Goal: Communication & Community: Answer question/provide support

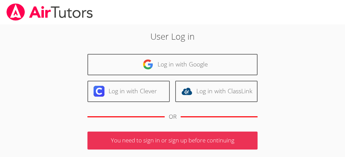
scroll to position [92, 0]
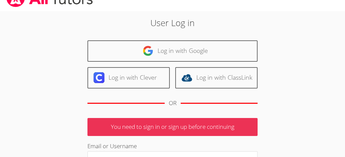
scroll to position [12, 0]
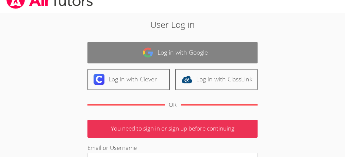
click at [205, 54] on link "Log in with Google" at bounding box center [172, 52] width 170 height 21
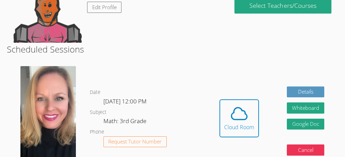
scroll to position [90, 0]
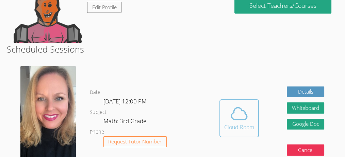
click at [236, 106] on icon at bounding box center [239, 113] width 19 height 19
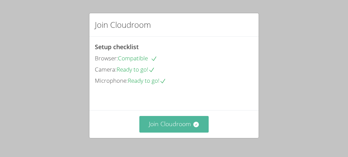
click at [200, 122] on button "Join Cloudroom" at bounding box center [174, 124] width 70 height 17
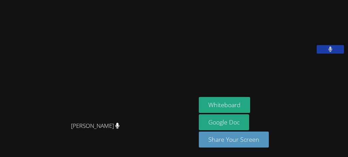
click at [336, 132] on div "Whiteboard Google Doc Share Your Screen" at bounding box center [272, 125] width 147 height 56
click at [0, 140] on main "Asia [PERSON_NAME] [PERSON_NAME]" at bounding box center [98, 78] width 196 height 157
click at [306, 137] on div "Whiteboard Google Doc Share Your Screen" at bounding box center [272, 125] width 147 height 56
click at [302, 128] on div "Whiteboard Google Doc Share Your Screen" at bounding box center [272, 125] width 147 height 56
click at [308, 133] on div "Whiteboard Google Doc Share Your Screen" at bounding box center [272, 125] width 147 height 56
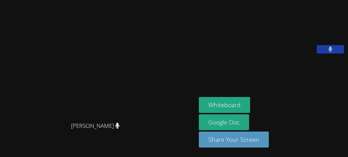
click at [310, 132] on div "Whiteboard Google Doc Share Your Screen" at bounding box center [272, 125] width 147 height 56
click at [309, 130] on div "Whiteboard Google Doc Share Your Screen" at bounding box center [272, 125] width 147 height 56
click at [305, 128] on div "Asia [PERSON_NAME] [PERSON_NAME] Whiteboard Google Doc Share Your Screen" at bounding box center [174, 78] width 348 height 157
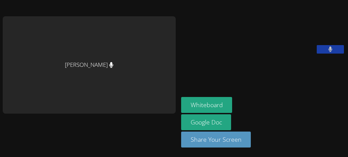
click at [304, 129] on div "Asia [PERSON_NAME] Whiteboard Google Doc Share Your Screen" at bounding box center [174, 78] width 348 height 157
click at [282, 119] on div "Whiteboard Google Doc Share Your Screen" at bounding box center [263, 125] width 164 height 56
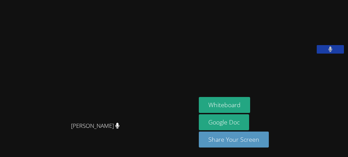
click at [285, 123] on div "Whiteboard Google Doc Share Your Screen" at bounding box center [272, 125] width 147 height 56
drag, startPoint x: 285, startPoint y: 123, endPoint x: 333, endPoint y: 115, distance: 48.5
click at [333, 118] on div "Whiteboard Google Doc Share Your Screen" at bounding box center [272, 125] width 147 height 56
click at [312, 117] on div "Whiteboard Google Doc Share Your Screen" at bounding box center [272, 125] width 147 height 56
click at [11, 123] on div "[PERSON_NAME]" at bounding box center [98, 132] width 191 height 27
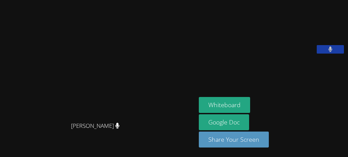
click at [9, 105] on div "[PERSON_NAME]" at bounding box center [98, 65] width 191 height 107
click at [8, 105] on div "[PERSON_NAME]" at bounding box center [98, 65] width 191 height 107
click at [9, 105] on div "[PERSON_NAME]" at bounding box center [98, 65] width 191 height 107
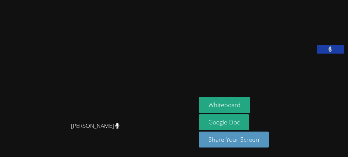
click at [9, 105] on div "[PERSON_NAME]" at bounding box center [98, 65] width 191 height 107
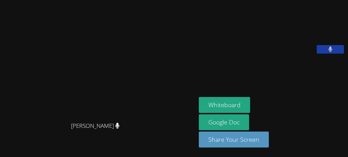
click at [9, 105] on div "[PERSON_NAME]" at bounding box center [98, 65] width 191 height 107
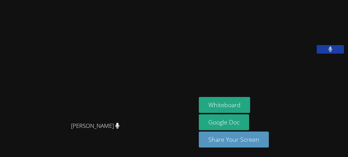
click at [8, 105] on div "[PERSON_NAME]" at bounding box center [98, 65] width 191 height 107
click at [9, 105] on div "[PERSON_NAME]" at bounding box center [98, 65] width 191 height 107
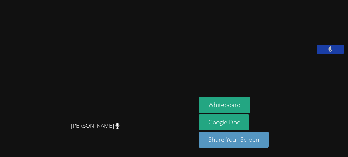
click at [9, 105] on div "[PERSON_NAME]" at bounding box center [98, 65] width 191 height 107
click at [8, 105] on div "[PERSON_NAME]" at bounding box center [98, 65] width 191 height 107
click at [9, 105] on div "[PERSON_NAME]" at bounding box center [98, 65] width 191 height 107
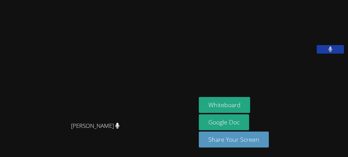
click at [9, 105] on div "[PERSON_NAME]" at bounding box center [98, 65] width 191 height 107
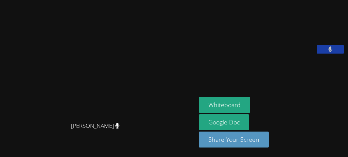
click at [9, 105] on div "[PERSON_NAME]" at bounding box center [98, 65] width 191 height 107
click at [8, 105] on div "[PERSON_NAME]" at bounding box center [98, 65] width 191 height 107
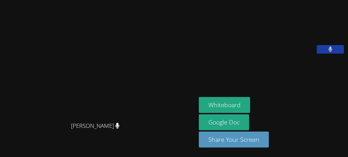
click at [9, 105] on div "[PERSON_NAME]" at bounding box center [98, 65] width 191 height 107
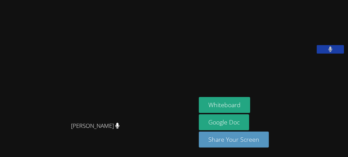
click at [8, 105] on div "[PERSON_NAME]" at bounding box center [98, 65] width 191 height 107
click at [9, 105] on div "[PERSON_NAME]" at bounding box center [98, 65] width 191 height 107
click at [8, 105] on div "[PERSON_NAME]" at bounding box center [98, 65] width 191 height 107
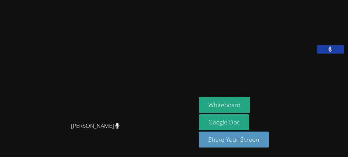
click at [8, 105] on div "[PERSON_NAME]" at bounding box center [98, 65] width 191 height 107
click at [9, 105] on div "[PERSON_NAME]" at bounding box center [98, 65] width 191 height 107
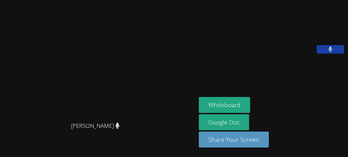
click at [9, 105] on div "[PERSON_NAME]" at bounding box center [98, 65] width 191 height 107
click at [8, 105] on div "[PERSON_NAME]" at bounding box center [98, 65] width 191 height 107
click at [9, 105] on div "[PERSON_NAME]" at bounding box center [98, 65] width 191 height 107
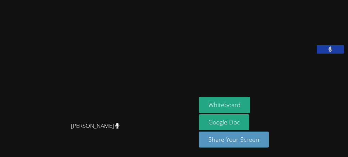
click at [9, 105] on div "[PERSON_NAME]" at bounding box center [98, 65] width 191 height 107
click at [8, 105] on div "[PERSON_NAME]" at bounding box center [98, 65] width 191 height 107
click at [9, 105] on div "[PERSON_NAME]" at bounding box center [98, 65] width 191 height 107
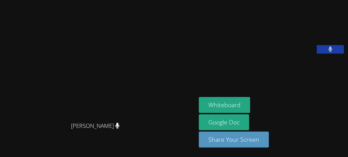
click at [9, 105] on div "[PERSON_NAME]" at bounding box center [98, 65] width 191 height 107
click at [8, 105] on div "[PERSON_NAME]" at bounding box center [98, 65] width 191 height 107
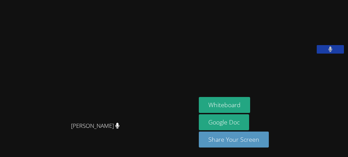
click at [8, 105] on div "[PERSON_NAME]" at bounding box center [98, 65] width 191 height 107
click at [9, 105] on div "[PERSON_NAME]" at bounding box center [98, 65] width 191 height 107
click at [8, 105] on div "[PERSON_NAME]" at bounding box center [98, 65] width 191 height 107
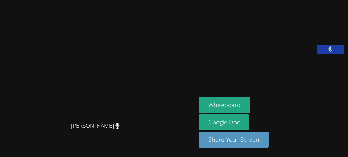
click at [9, 105] on div "[PERSON_NAME]" at bounding box center [98, 65] width 191 height 107
click at [8, 105] on div "[PERSON_NAME]" at bounding box center [98, 65] width 191 height 107
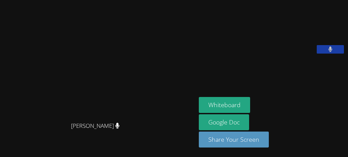
click at [9, 105] on div "[PERSON_NAME]" at bounding box center [98, 65] width 191 height 107
click at [8, 105] on div "[PERSON_NAME]" at bounding box center [98, 65] width 191 height 107
click at [9, 105] on div "[PERSON_NAME]" at bounding box center [98, 65] width 191 height 107
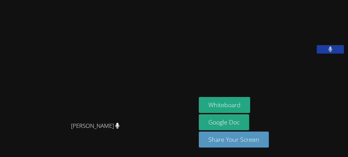
click at [9, 105] on div "[PERSON_NAME]" at bounding box center [98, 65] width 191 height 107
click at [8, 105] on div "[PERSON_NAME]" at bounding box center [98, 65] width 191 height 107
click at [9, 105] on div "[PERSON_NAME]" at bounding box center [98, 65] width 191 height 107
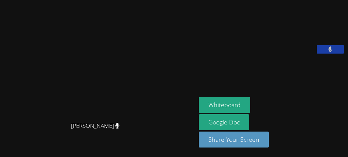
click at [9, 105] on div "[PERSON_NAME]" at bounding box center [98, 65] width 191 height 107
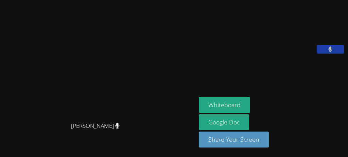
click at [9, 105] on div "[PERSON_NAME]" at bounding box center [98, 65] width 191 height 107
click at [8, 105] on div "[PERSON_NAME]" at bounding box center [98, 65] width 191 height 107
click at [9, 105] on div "[PERSON_NAME]" at bounding box center [98, 65] width 191 height 107
click at [9, 107] on div "[PERSON_NAME]" at bounding box center [98, 65] width 191 height 107
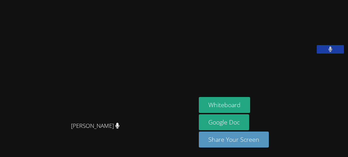
click at [9, 105] on div "[PERSON_NAME]" at bounding box center [98, 65] width 191 height 107
click at [8, 105] on div "[PERSON_NAME]" at bounding box center [98, 65] width 191 height 107
click at [9, 105] on div "[PERSON_NAME]" at bounding box center [98, 65] width 191 height 107
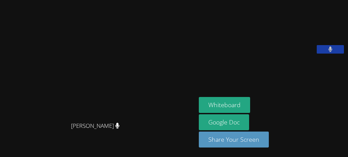
click at [9, 105] on div "[PERSON_NAME]" at bounding box center [98, 65] width 191 height 107
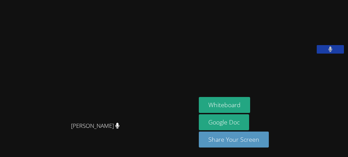
click at [9, 105] on div "[PERSON_NAME]" at bounding box center [98, 65] width 191 height 107
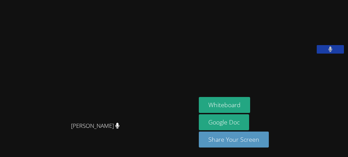
click at [9, 105] on div "[PERSON_NAME]" at bounding box center [98, 65] width 191 height 107
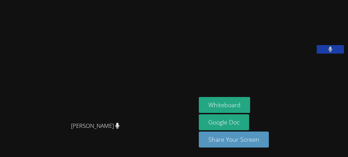
click at [8, 105] on div "[PERSON_NAME]" at bounding box center [98, 65] width 191 height 107
click at [9, 105] on div "[PERSON_NAME]" at bounding box center [98, 65] width 191 height 107
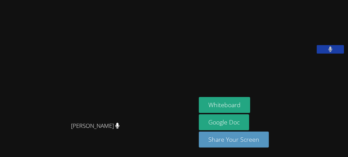
click at [9, 105] on div "[PERSON_NAME]" at bounding box center [98, 65] width 191 height 107
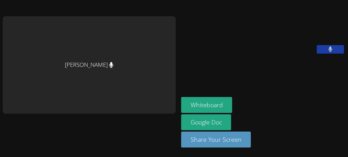
click at [9, 114] on div at bounding box center [89, 127] width 173 height 27
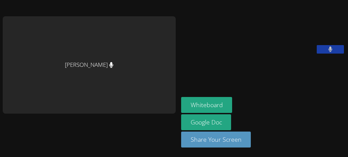
click at [9, 114] on div at bounding box center [89, 127] width 173 height 27
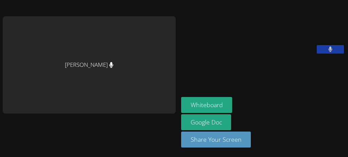
click at [9, 114] on div at bounding box center [89, 127] width 173 height 27
click at [8, 114] on div at bounding box center [89, 127] width 173 height 27
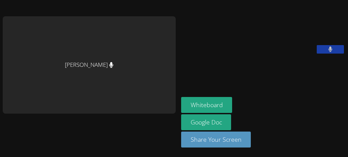
click at [9, 114] on div at bounding box center [89, 127] width 173 height 27
click at [8, 114] on div at bounding box center [89, 127] width 173 height 27
click at [9, 114] on div at bounding box center [89, 127] width 173 height 27
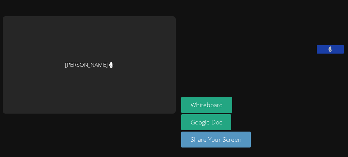
click at [8, 114] on div at bounding box center [89, 127] width 173 height 27
click at [9, 114] on div at bounding box center [89, 127] width 173 height 27
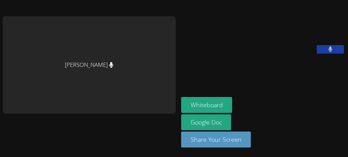
click at [9, 114] on div at bounding box center [89, 127] width 173 height 27
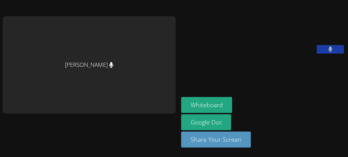
click at [9, 114] on div at bounding box center [89, 127] width 173 height 27
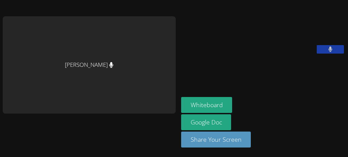
click at [9, 114] on div at bounding box center [89, 127] width 173 height 27
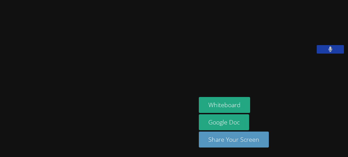
click at [9, 119] on div at bounding box center [98, 132] width 191 height 27
click at [8, 119] on div at bounding box center [98, 132] width 191 height 27
click at [9, 119] on div at bounding box center [98, 132] width 191 height 27
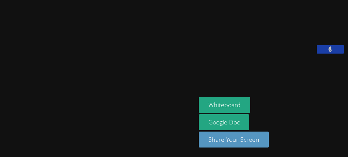
click at [47, 105] on video at bounding box center [98, 65] width 102 height 107
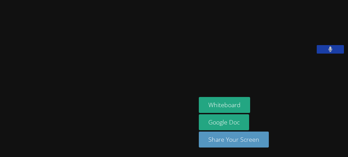
click at [47, 105] on video at bounding box center [98, 65] width 102 height 107
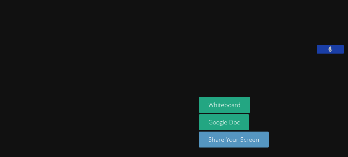
click at [47, 105] on video at bounding box center [98, 65] width 102 height 107
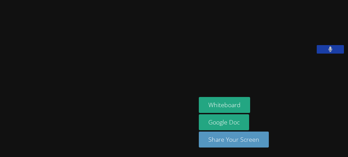
click at [47, 105] on video at bounding box center [98, 65] width 102 height 107
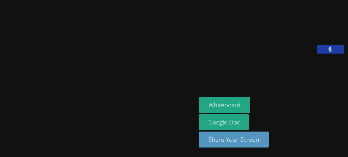
click at [47, 105] on video at bounding box center [98, 65] width 102 height 107
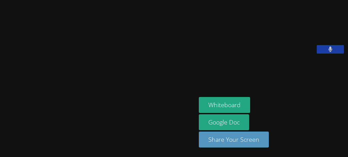
click at [47, 105] on video at bounding box center [98, 65] width 102 height 107
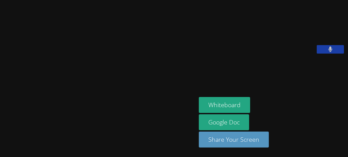
click at [47, 105] on video at bounding box center [98, 65] width 102 height 107
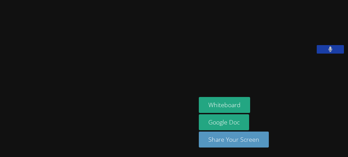
click at [47, 105] on video at bounding box center [98, 65] width 102 height 107
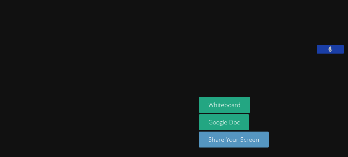
click at [47, 105] on video at bounding box center [98, 65] width 102 height 107
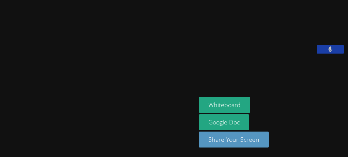
click at [47, 105] on video at bounding box center [98, 65] width 102 height 107
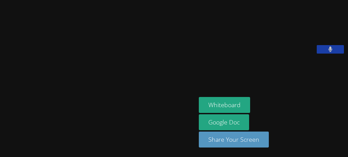
click at [47, 105] on video at bounding box center [98, 65] width 102 height 107
click at [47, 106] on video at bounding box center [98, 65] width 102 height 107
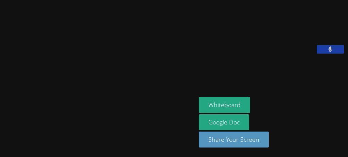
click at [47, 105] on video at bounding box center [98, 65] width 102 height 107
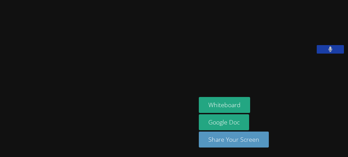
click at [47, 105] on video at bounding box center [98, 65] width 102 height 107
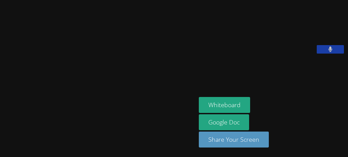
click at [47, 105] on video at bounding box center [98, 65] width 102 height 107
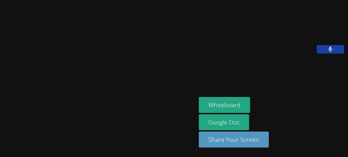
click at [47, 106] on video at bounding box center [98, 65] width 102 height 107
click at [47, 105] on video at bounding box center [98, 65] width 102 height 107
click at [47, 106] on video at bounding box center [98, 65] width 102 height 107
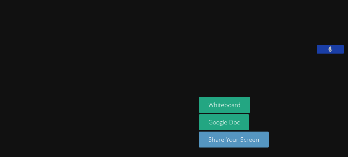
click at [47, 105] on video at bounding box center [98, 65] width 102 height 107
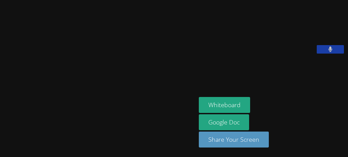
click at [47, 105] on video at bounding box center [98, 65] width 102 height 107
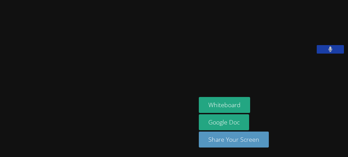
click at [47, 105] on video at bounding box center [98, 65] width 102 height 107
click at [47, 106] on video at bounding box center [98, 65] width 102 height 107
click at [47, 105] on video at bounding box center [98, 65] width 102 height 107
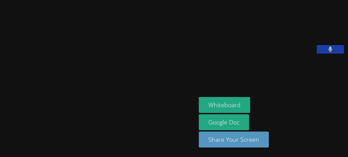
click at [47, 105] on video at bounding box center [98, 65] width 102 height 107
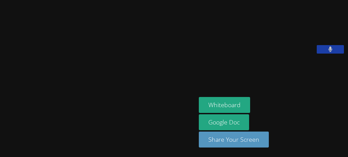
click at [47, 105] on video at bounding box center [98, 65] width 102 height 107
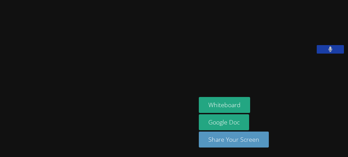
click at [47, 105] on video at bounding box center [98, 65] width 102 height 107
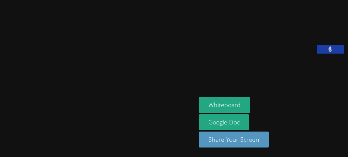
click at [47, 105] on video at bounding box center [98, 65] width 102 height 107
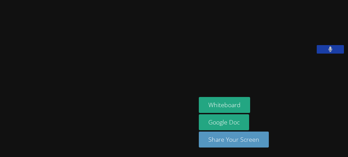
click at [47, 105] on video at bounding box center [98, 65] width 102 height 107
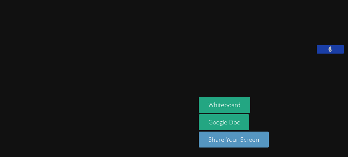
click at [47, 106] on video at bounding box center [98, 65] width 102 height 107
click at [47, 105] on video at bounding box center [98, 65] width 102 height 107
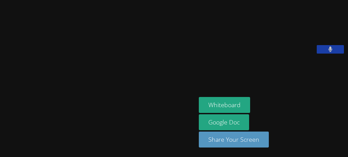
click at [47, 105] on video at bounding box center [98, 65] width 102 height 107
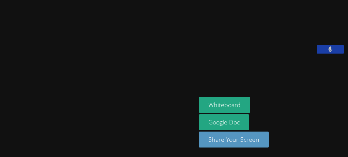
click at [47, 105] on video at bounding box center [98, 65] width 102 height 107
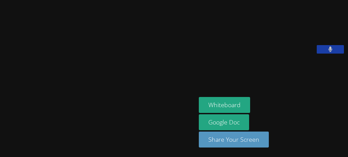
click at [47, 105] on video at bounding box center [98, 65] width 102 height 107
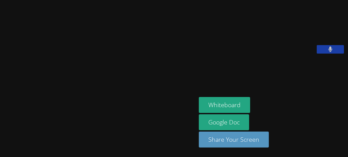
click at [47, 105] on video at bounding box center [98, 65] width 102 height 107
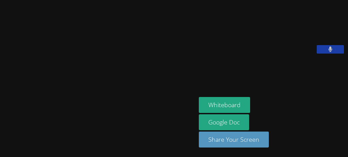
click at [47, 105] on video at bounding box center [98, 65] width 102 height 107
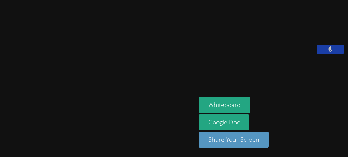
click at [47, 105] on video at bounding box center [98, 65] width 102 height 107
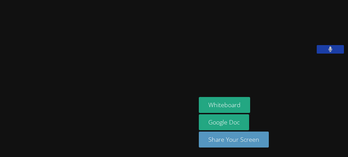
click at [47, 105] on video at bounding box center [98, 65] width 102 height 107
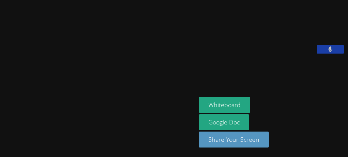
click at [47, 105] on video at bounding box center [98, 65] width 102 height 107
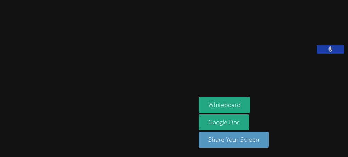
click at [47, 105] on video at bounding box center [98, 65] width 102 height 107
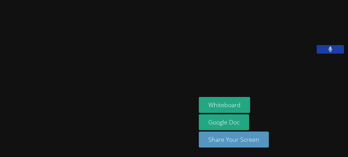
click at [47, 105] on video at bounding box center [98, 65] width 102 height 107
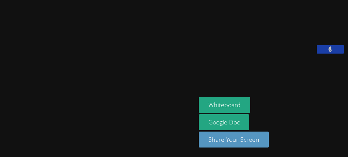
click at [47, 105] on video at bounding box center [98, 65] width 102 height 107
click at [47, 106] on video at bounding box center [98, 65] width 102 height 107
click at [47, 105] on video at bounding box center [98, 65] width 102 height 107
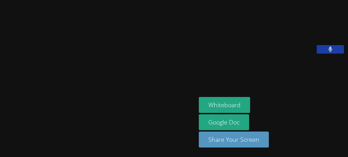
click at [47, 105] on video at bounding box center [98, 65] width 102 height 107
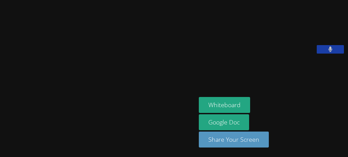
click at [47, 105] on video at bounding box center [98, 65] width 102 height 107
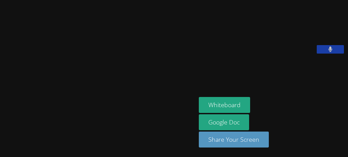
click at [47, 105] on video at bounding box center [98, 65] width 102 height 107
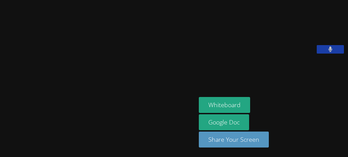
click at [47, 105] on video at bounding box center [98, 65] width 102 height 107
click at [47, 106] on video at bounding box center [98, 65] width 102 height 107
click at [47, 105] on video at bounding box center [98, 65] width 102 height 107
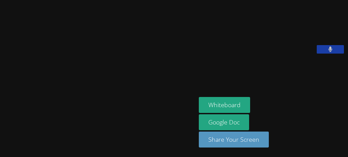
click at [47, 106] on video at bounding box center [98, 65] width 102 height 107
click at [47, 105] on video at bounding box center [98, 65] width 102 height 107
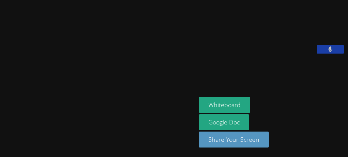
click at [47, 105] on video at bounding box center [98, 65] width 102 height 107
click at [47, 106] on video at bounding box center [98, 65] width 102 height 107
click at [47, 105] on video at bounding box center [98, 65] width 102 height 107
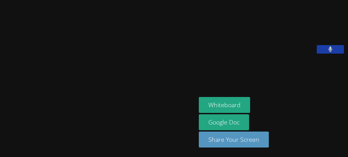
click at [47, 105] on video at bounding box center [98, 65] width 102 height 107
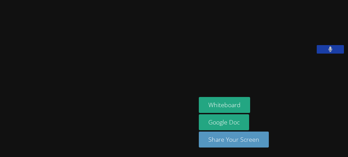
click at [47, 105] on video at bounding box center [98, 65] width 102 height 107
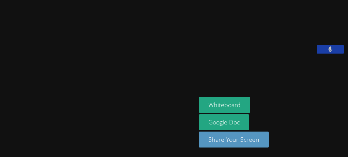
click at [47, 105] on video at bounding box center [98, 65] width 102 height 107
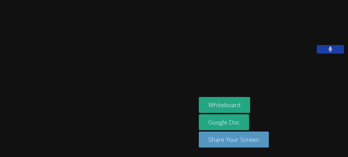
click at [47, 105] on video at bounding box center [98, 65] width 102 height 107
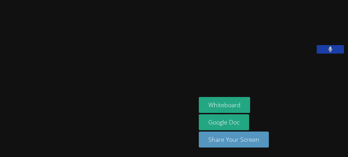
click at [47, 105] on video at bounding box center [98, 65] width 102 height 107
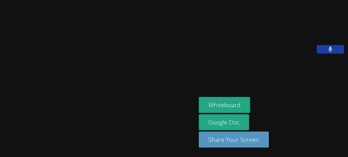
click at [47, 105] on video at bounding box center [98, 65] width 102 height 107
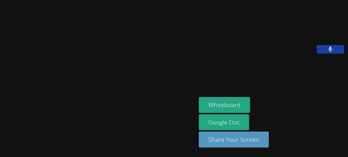
click at [47, 105] on video at bounding box center [98, 65] width 102 height 107
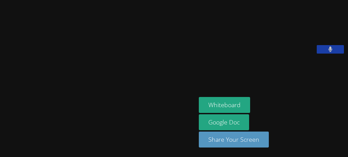
click at [47, 105] on video at bounding box center [98, 65] width 102 height 107
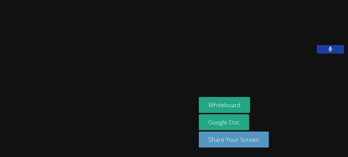
click at [47, 105] on video at bounding box center [98, 65] width 102 height 107
click at [77, 31] on video at bounding box center [98, 65] width 102 height 107
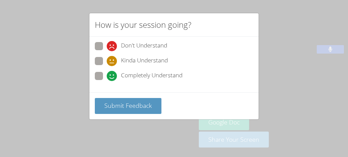
click at [157, 79] on span "Completely Understand" at bounding box center [152, 76] width 62 height 10
click at [113, 78] on input "Completely Understand" at bounding box center [110, 75] width 6 height 6
radio input "true"
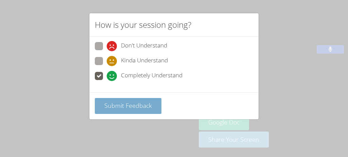
click at [131, 106] on span "Submit Feedback" at bounding box center [128, 106] width 48 height 8
